Goal: Task Accomplishment & Management: Complete application form

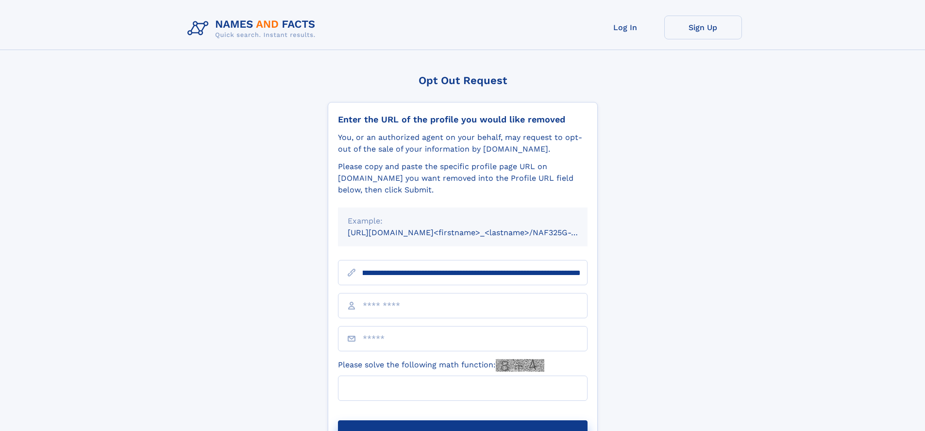
scroll to position [0, 97]
type input "**********"
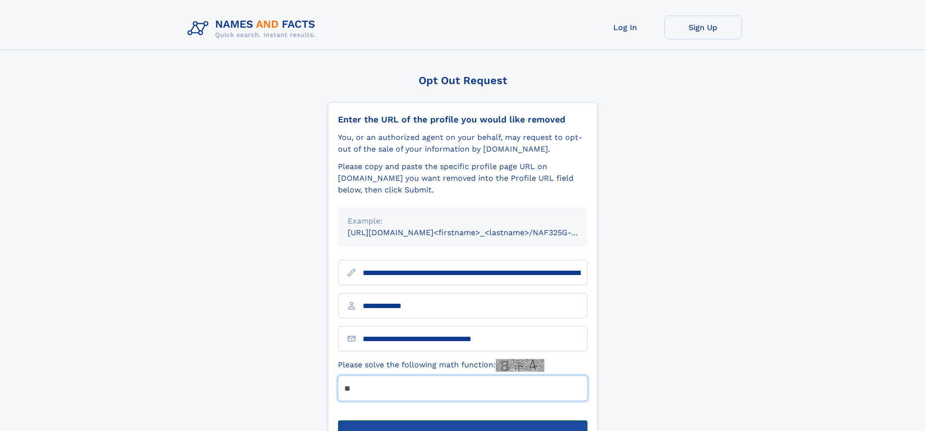
type input "**"
click at [462, 420] on button "Submit Opt Out Request" at bounding box center [463, 435] width 250 height 31
